Goal: Book appointment/travel/reservation

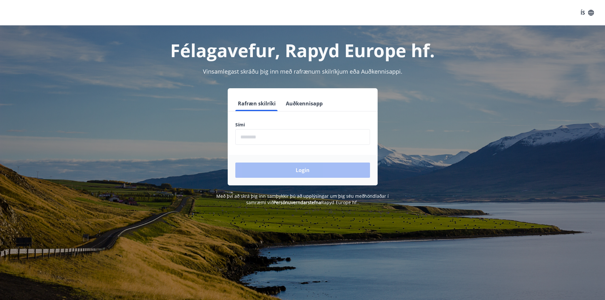
click at [265, 138] on input "phone" at bounding box center [302, 137] width 135 height 16
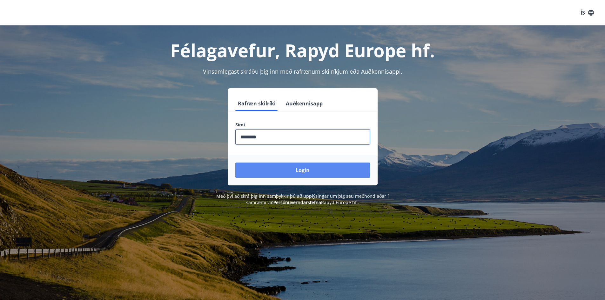
type input "********"
click at [309, 169] on button "Login" at bounding box center [302, 170] width 135 height 15
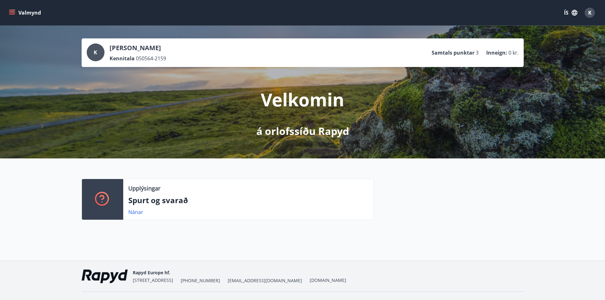
click at [11, 10] on icon "menu" at bounding box center [12, 13] width 6 height 6
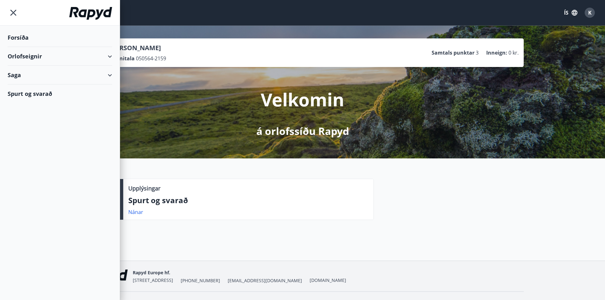
click at [35, 56] on div "Orlofseignir" at bounding box center [60, 56] width 104 height 19
click at [20, 100] on div "Saga" at bounding box center [60, 101] width 104 height 19
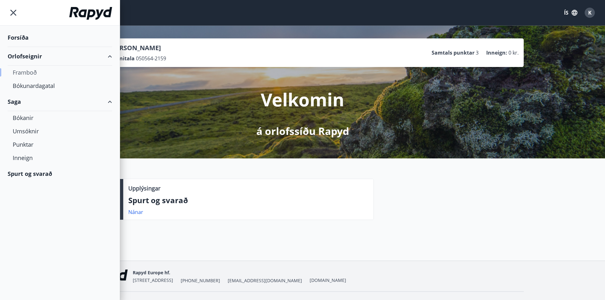
click at [28, 70] on div "Framboð" at bounding box center [60, 72] width 94 height 13
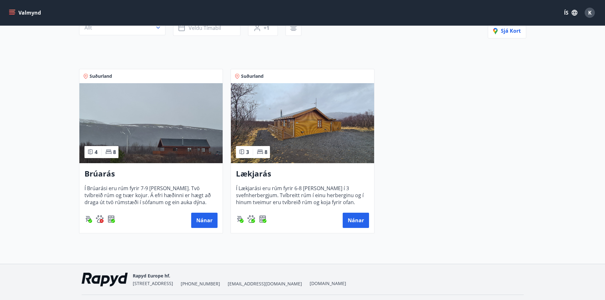
scroll to position [94, 0]
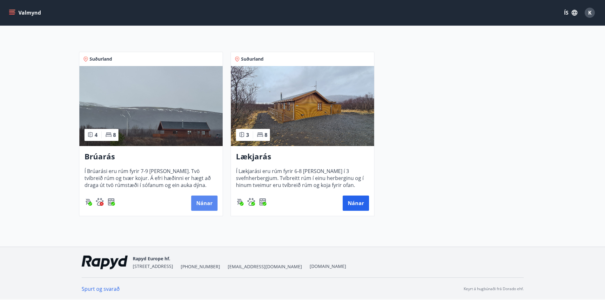
click at [203, 201] on button "Nánar" at bounding box center [204, 203] width 26 height 15
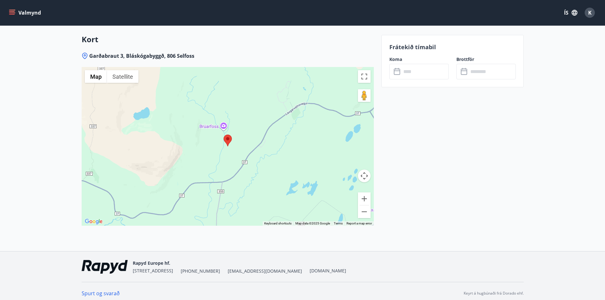
scroll to position [984, 0]
click at [365, 210] on button "Zoom out" at bounding box center [364, 211] width 13 height 13
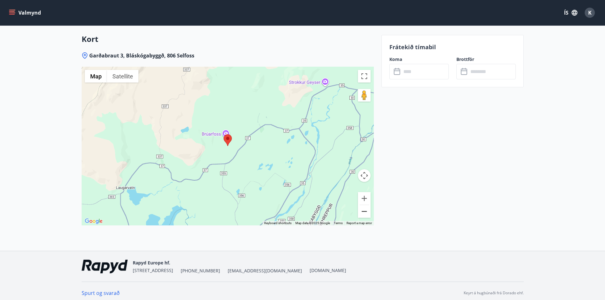
click at [365, 210] on button "Zoom out" at bounding box center [364, 211] width 13 height 13
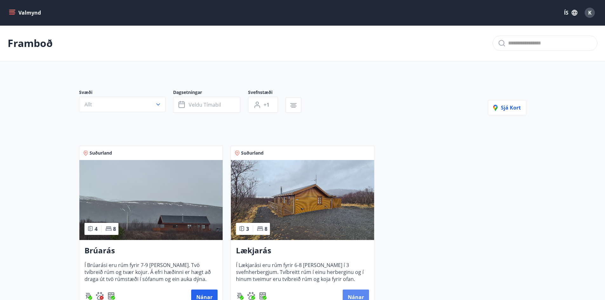
click at [356, 292] on button "Nánar" at bounding box center [355, 296] width 26 height 15
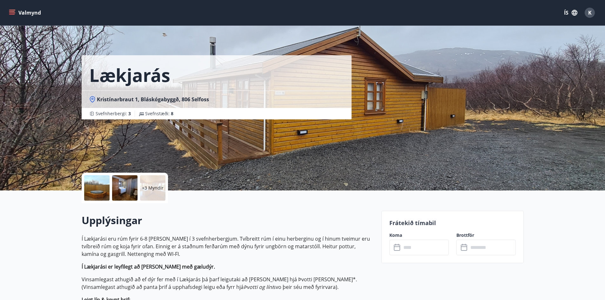
click at [15, 11] on icon "menu" at bounding box center [12, 13] width 6 height 6
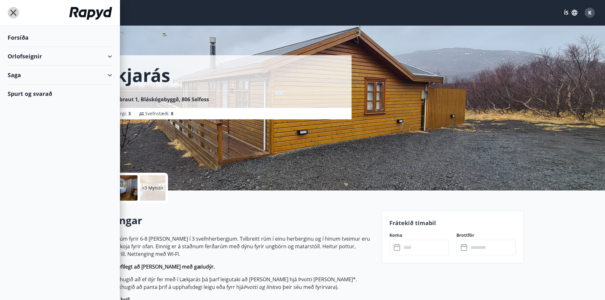
click at [14, 11] on icon "menu" at bounding box center [13, 12] width 11 height 11
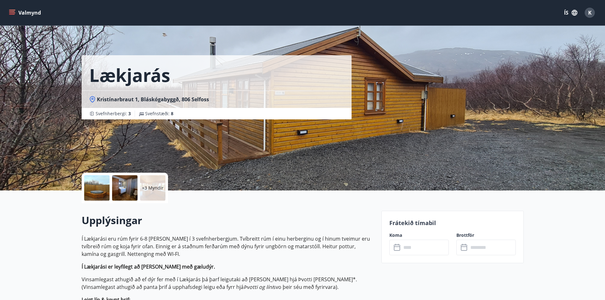
click at [14, 11] on icon "menu" at bounding box center [12, 13] width 6 height 6
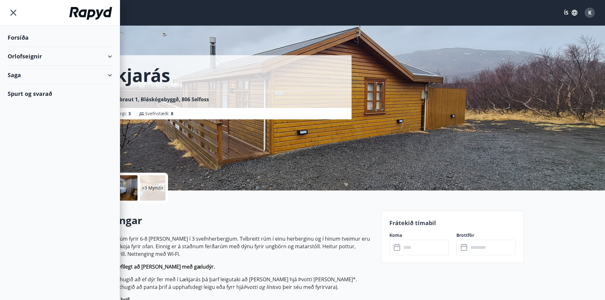
click at [26, 57] on div "Orlofseignir" at bounding box center [60, 56] width 104 height 19
click at [29, 71] on div "Framboð" at bounding box center [60, 72] width 94 height 13
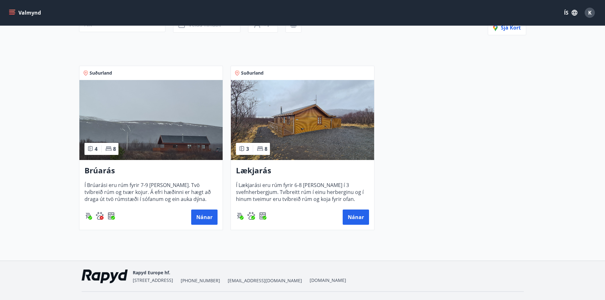
scroll to position [94, 0]
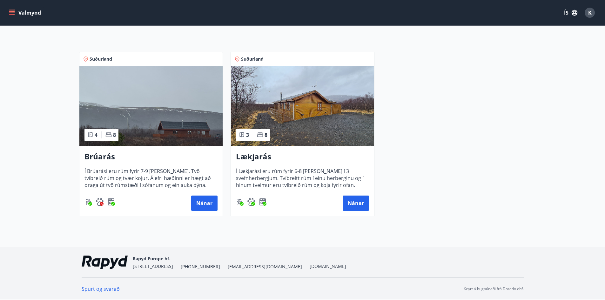
click at [14, 10] on icon "menu" at bounding box center [12, 10] width 7 height 1
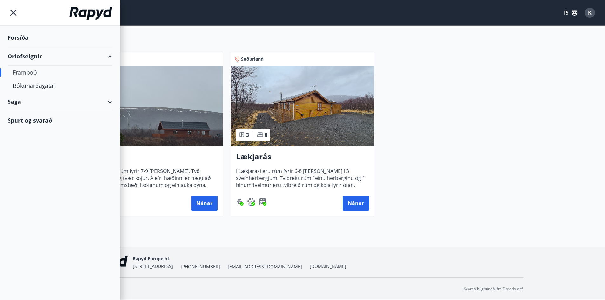
click at [23, 102] on div "Saga" at bounding box center [60, 101] width 104 height 19
click at [30, 172] on div "Spurt og svarað" at bounding box center [60, 173] width 104 height 18
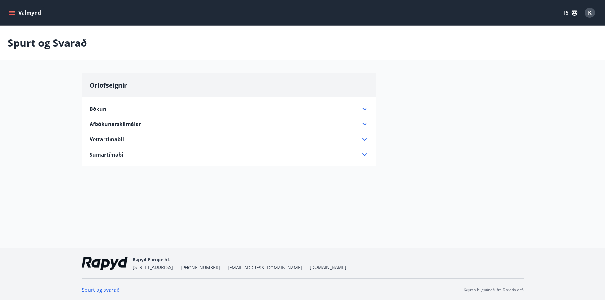
click at [115, 137] on span "Vetrartímabil" at bounding box center [107, 139] width 34 height 7
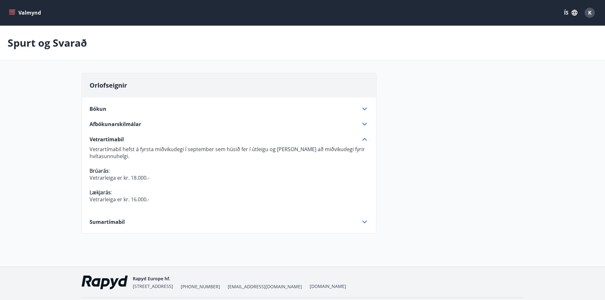
click at [267, 223] on div "Sumartímabil" at bounding box center [225, 221] width 271 height 7
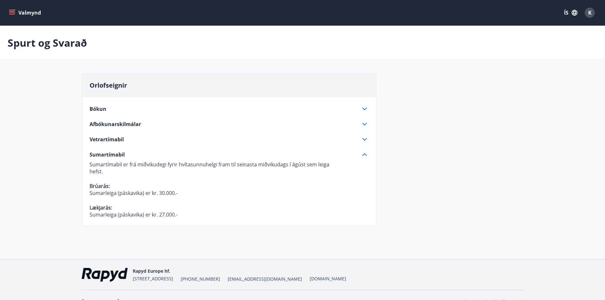
click at [102, 108] on span "Bókun" at bounding box center [98, 108] width 17 height 7
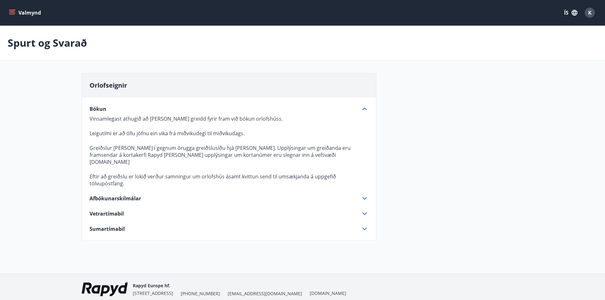
click at [132, 195] on span "Afbókunarskilmálar" at bounding box center [115, 198] width 51 height 7
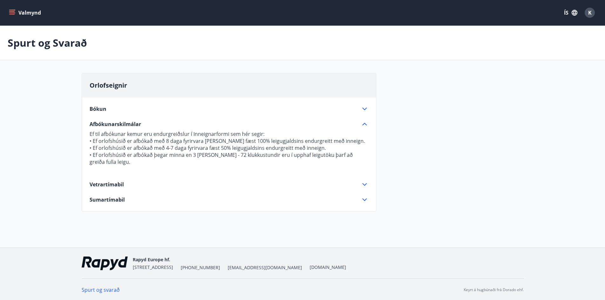
click at [9, 11] on button "Valmynd" at bounding box center [26, 12] width 36 height 11
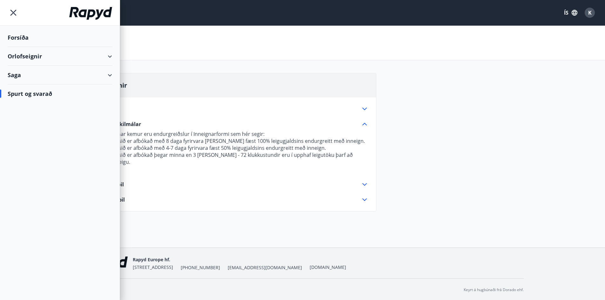
click at [26, 57] on div "Orlofseignir" at bounding box center [60, 56] width 104 height 19
click at [27, 69] on div "Framboð" at bounding box center [60, 72] width 94 height 13
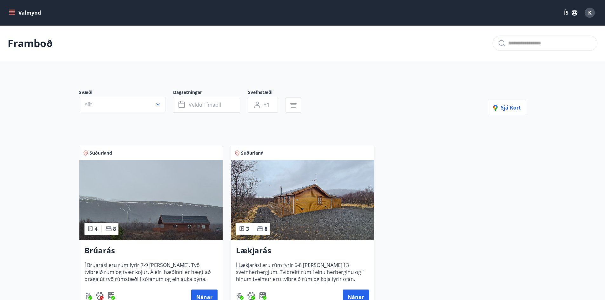
click at [10, 12] on icon "menu" at bounding box center [12, 13] width 6 height 6
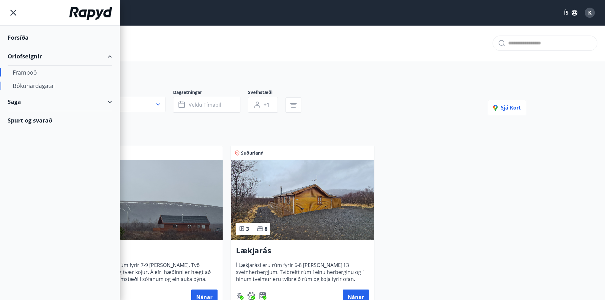
click at [26, 85] on div "Bókunardagatal" at bounding box center [60, 85] width 94 height 13
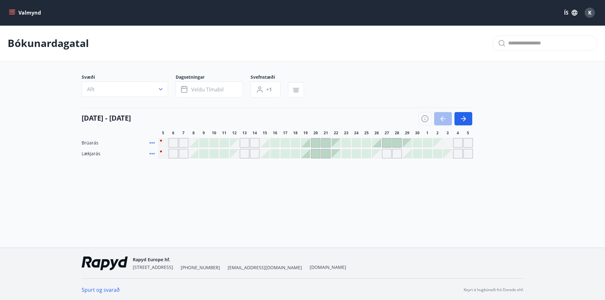
click at [245, 154] on div "Gráir dagar eru ekki bókanlegir" at bounding box center [245, 154] width 10 height 10
click at [317, 152] on div at bounding box center [315, 153] width 9 height 9
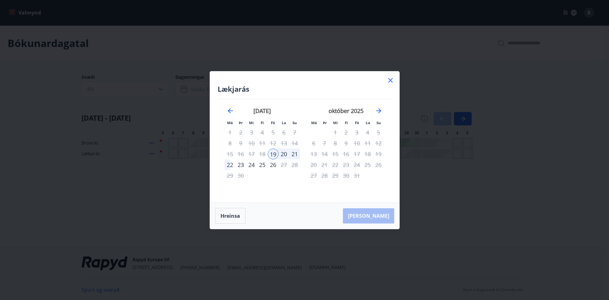
click at [389, 79] on icon at bounding box center [390, 80] width 4 height 4
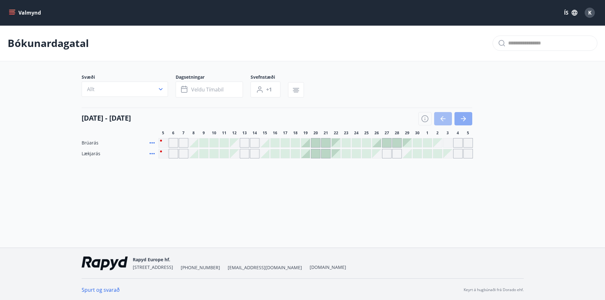
click at [465, 117] on icon "button" at bounding box center [463, 119] width 8 height 8
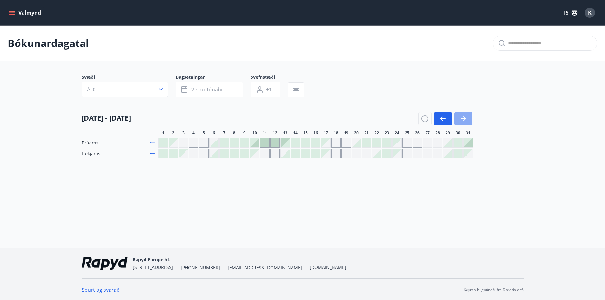
click at [464, 117] on icon "button" at bounding box center [463, 119] width 8 height 8
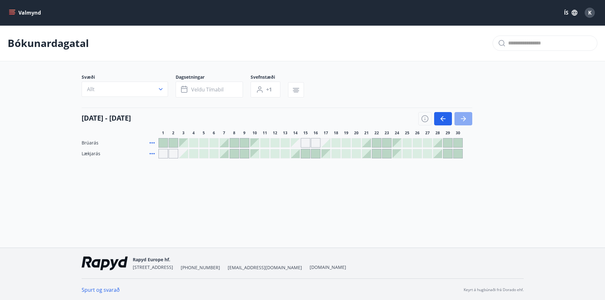
click at [463, 117] on icon "button" at bounding box center [463, 119] width 8 height 8
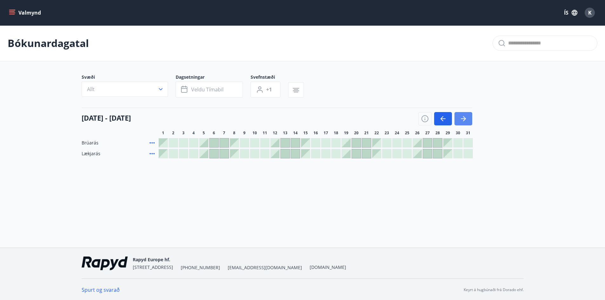
click at [463, 117] on icon "button" at bounding box center [463, 119] width 8 height 8
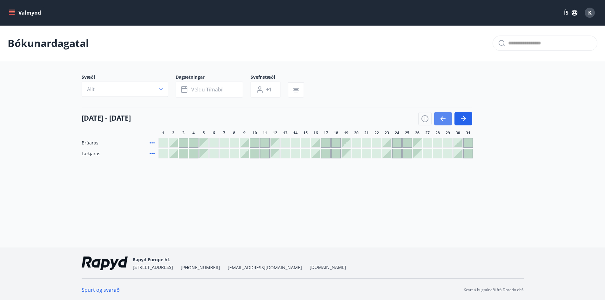
click at [441, 121] on icon "button" at bounding box center [443, 119] width 8 height 8
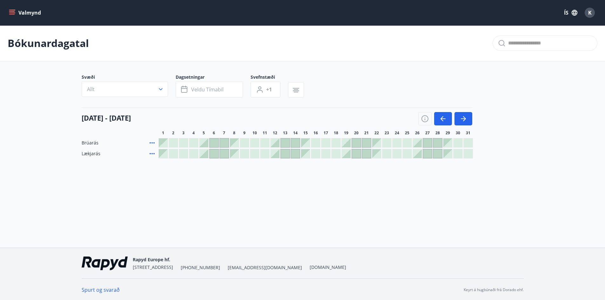
click at [386, 143] on div at bounding box center [386, 142] width 9 height 9
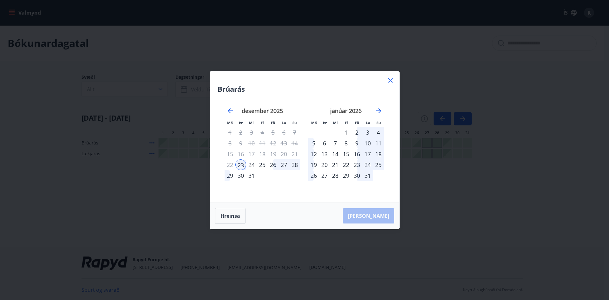
click at [391, 79] on icon at bounding box center [391, 80] width 8 height 8
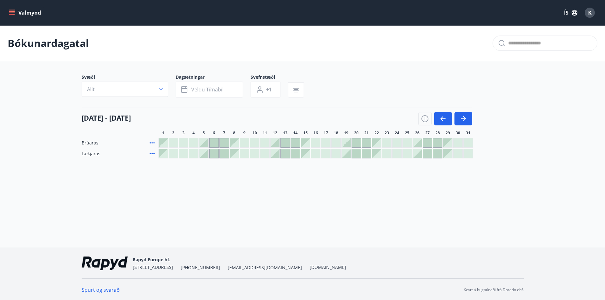
click at [380, 155] on div at bounding box center [376, 153] width 9 height 9
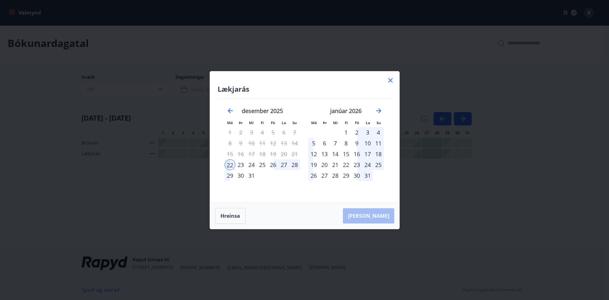
click at [391, 79] on icon at bounding box center [391, 80] width 8 height 8
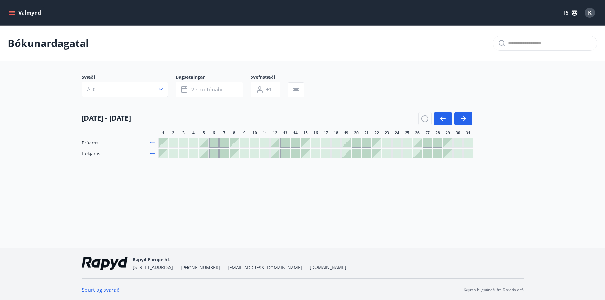
click at [13, 11] on icon "menu" at bounding box center [12, 11] width 6 height 1
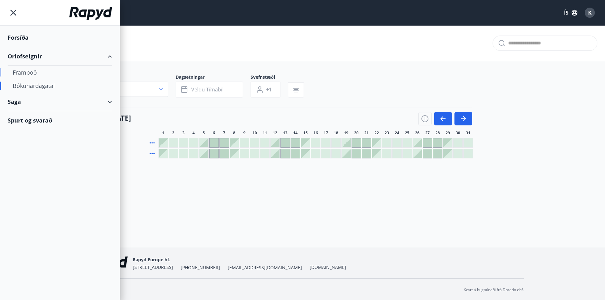
click at [29, 72] on div "Framboð" at bounding box center [60, 72] width 94 height 13
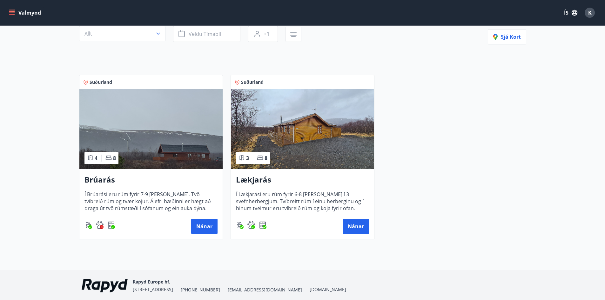
scroll to position [62, 0]
